Goal: Information Seeking & Learning: Learn about a topic

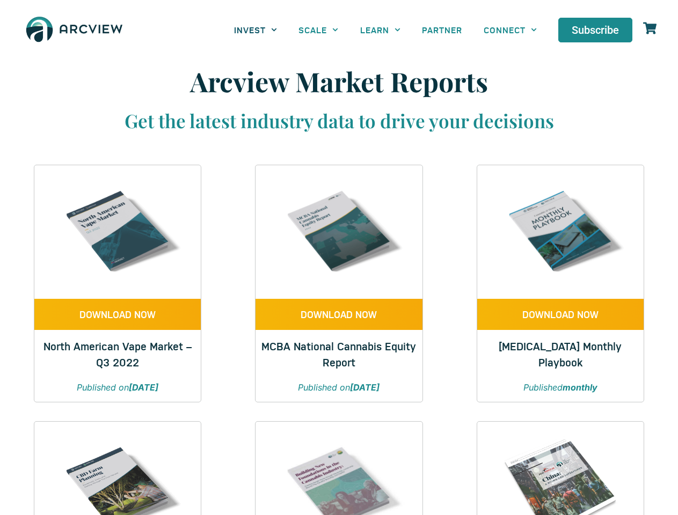
click at [255, 30] on link "INVEST" at bounding box center [255, 30] width 64 height 24
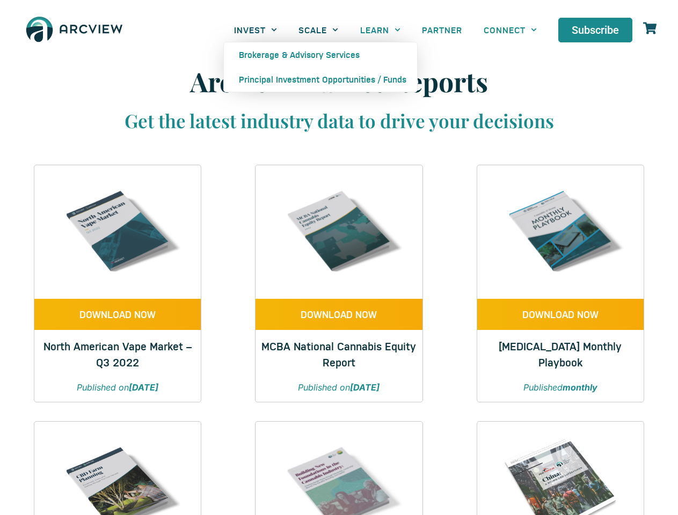
click at [318, 30] on link "SCALE" at bounding box center [318, 30] width 61 height 24
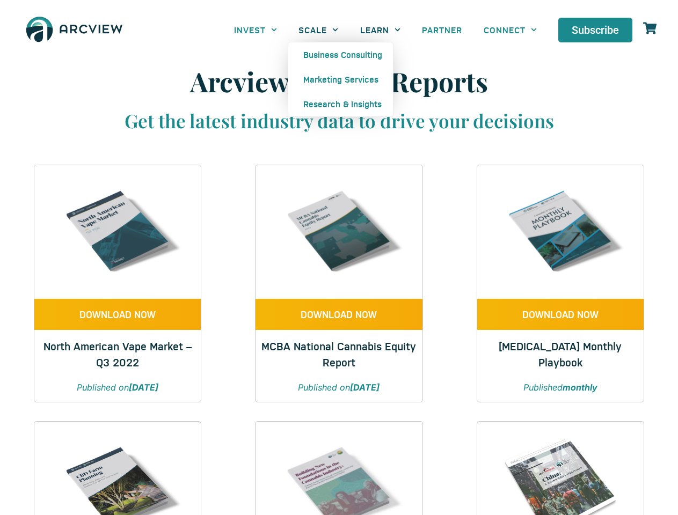
click at [380, 30] on link "LEARN" at bounding box center [380, 30] width 62 height 24
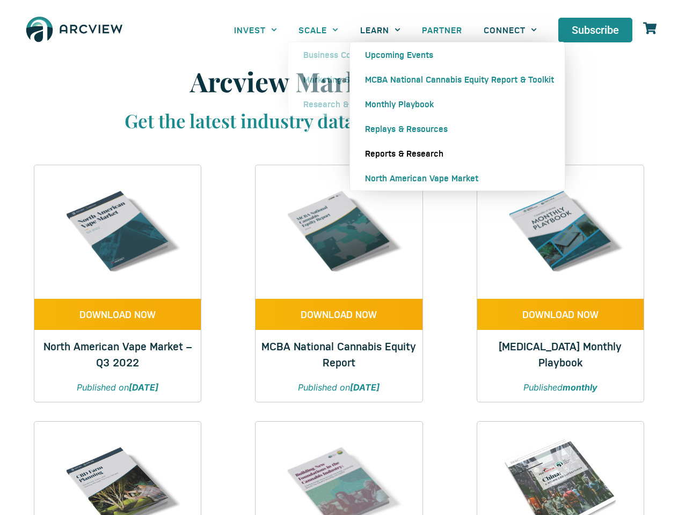
click at [510, 30] on link "CONNECT" at bounding box center [510, 30] width 75 height 24
